Goal: Information Seeking & Learning: Check status

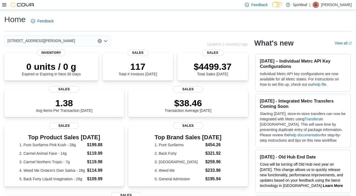
click at [5, 5] on icon at bounding box center [4, 5] width 4 height 4
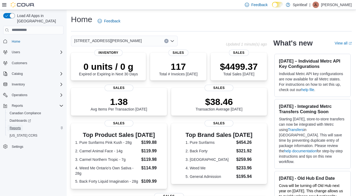
click at [18, 126] on span "Reports" at bounding box center [15, 128] width 11 height 4
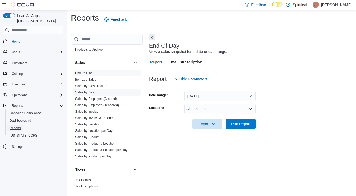
scroll to position [402, 0]
click at [92, 122] on link "Sales by Location" at bounding box center [87, 124] width 25 height 4
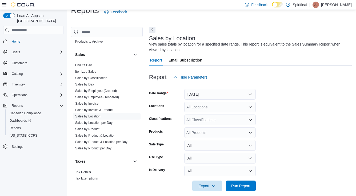
scroll to position [15, 0]
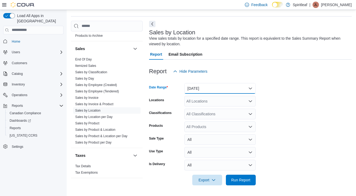
click at [234, 93] on button "[DATE]" at bounding box center [219, 88] width 71 height 11
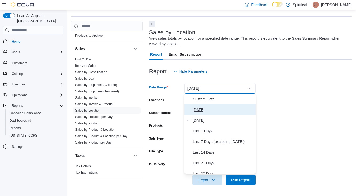
click at [206, 106] on button "[DATE]" at bounding box center [219, 109] width 71 height 11
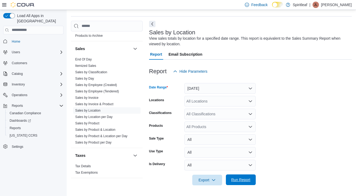
click at [243, 182] on span "Run Report" at bounding box center [240, 179] width 19 height 5
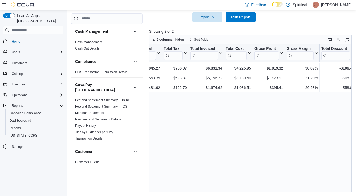
scroll to position [0, 252]
click at [283, 126] on div "Location Click to view column header actions Invoices Sold Click to view column…" at bounding box center [251, 118] width 204 height 148
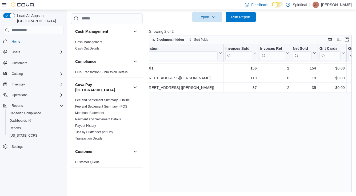
scroll to position [0, 8]
click at [15, 39] on span "Home" at bounding box center [16, 41] width 9 height 4
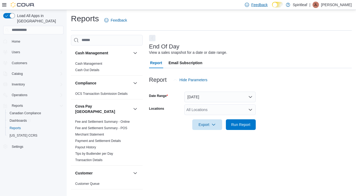
scroll to position [2, 0]
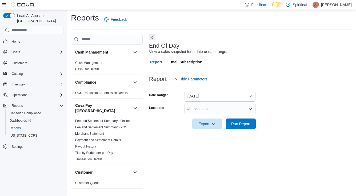
click at [211, 94] on button "[DATE]" at bounding box center [219, 96] width 71 height 11
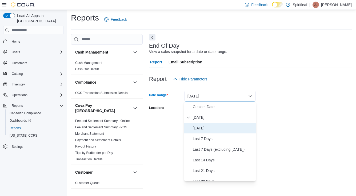
click at [195, 130] on span "[DATE]" at bounding box center [223, 128] width 61 height 6
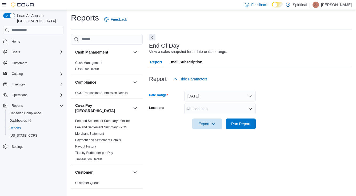
click at [196, 109] on div "All Locations" at bounding box center [219, 109] width 71 height 11
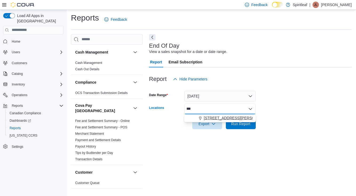
type input "***"
click at [210, 119] on span "[STREET_ADDRESS][PERSON_NAME]" at bounding box center [238, 117] width 68 height 5
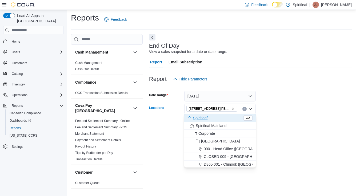
click at [295, 114] on div at bounding box center [250, 116] width 203 height 4
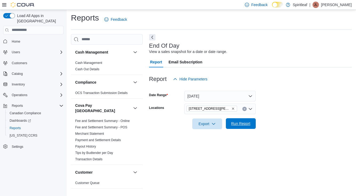
click at [232, 128] on span "Run Report" at bounding box center [240, 123] width 23 height 11
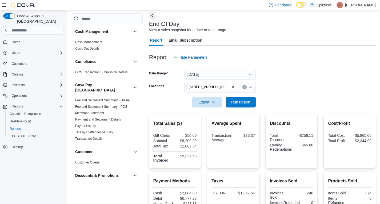
scroll to position [53, 0]
